Goal: Find specific page/section: Find specific page/section

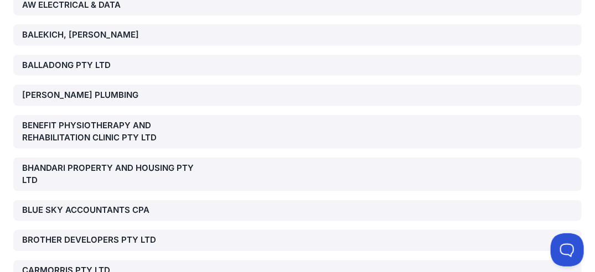
scroll to position [3591, 0]
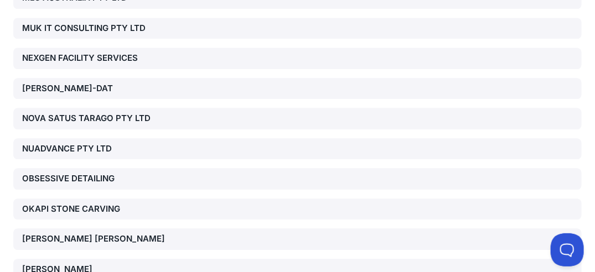
click at [97, 143] on div "NUADVANCE PTY LTD" at bounding box center [112, 149] width 180 height 13
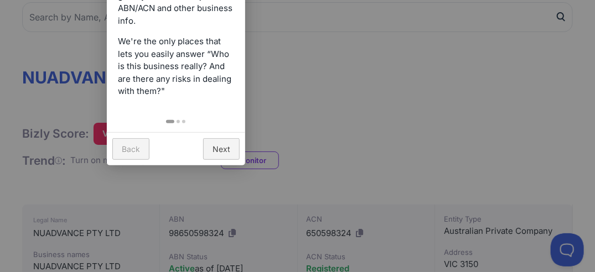
click at [127, 145] on link "Back" at bounding box center [130, 149] width 37 height 22
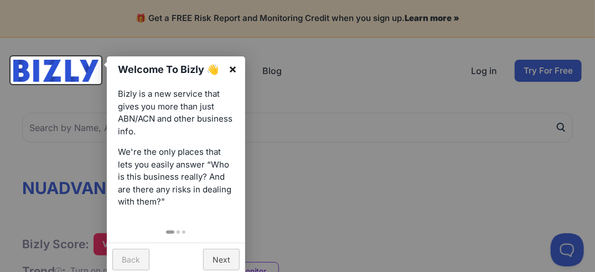
click at [234, 69] on link "×" at bounding box center [232, 68] width 25 height 25
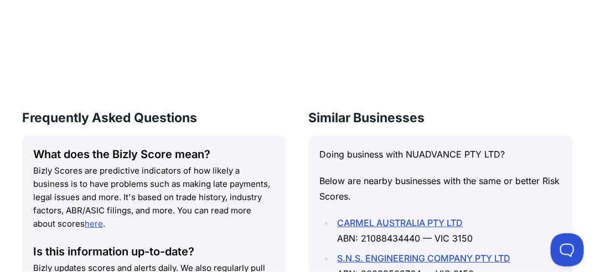
scroll to position [1207, 0]
